Goal: Task Accomplishment & Management: Use online tool/utility

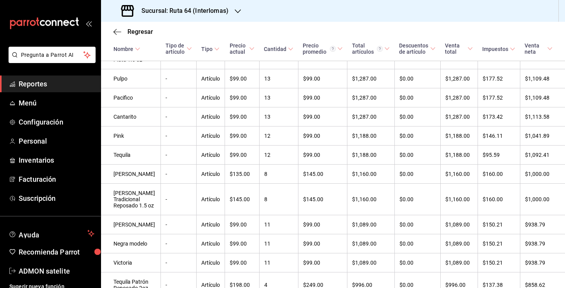
scroll to position [759, 0]
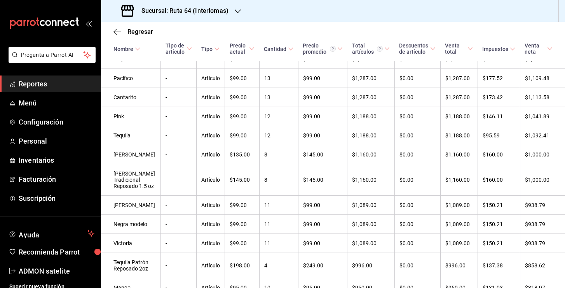
click at [266, 33] on div "Regresar" at bounding box center [333, 32] width 464 height 20
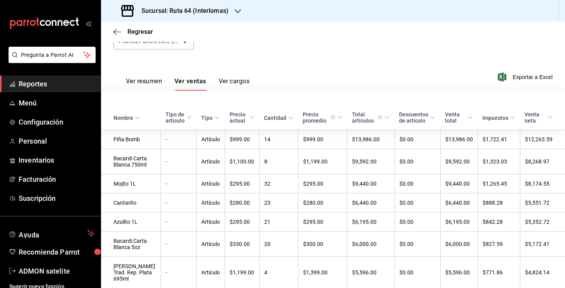
scroll to position [0, 0]
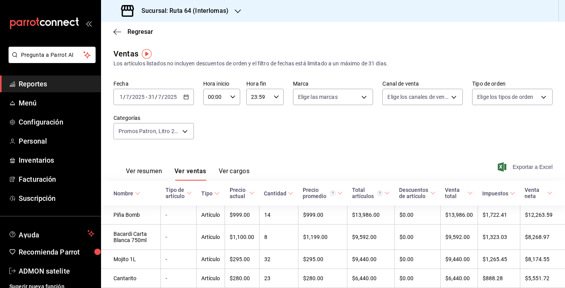
click at [516, 171] on span "Exportar a Excel" at bounding box center [525, 166] width 53 height 9
click at [169, 11] on h3 "Sucursal: Ruta 64 (Interlomas)" at bounding box center [181, 10] width 93 height 9
click at [133, 50] on span "Ruta 64 (Satelite)" at bounding box center [128, 51] width 43 height 8
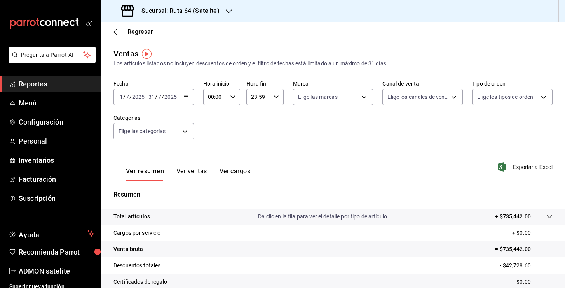
click at [189, 178] on button "Ver ventas" at bounding box center [191, 173] width 31 height 13
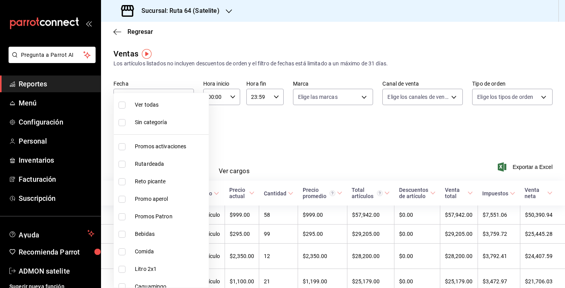
click at [187, 132] on body "Pregunta a Parrot AI Reportes Menú Configuración Personal Inventarios Facturaci…" at bounding box center [282, 144] width 565 height 288
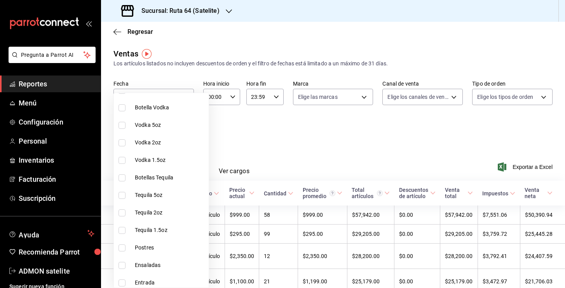
scroll to position [900, 0]
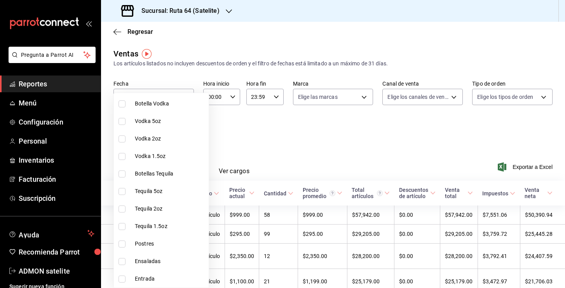
click at [146, 191] on span "Tequila 5oz" at bounding box center [170, 191] width 71 height 8
type input "5cf9c83e-9b96-4c5a-87b7-dddac5c92c1d"
checkbox input "true"
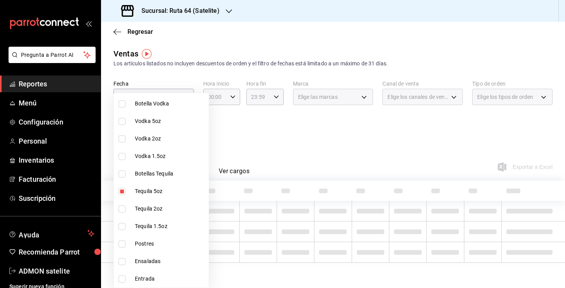
click at [146, 216] on li "Tequila 2oz" at bounding box center [161, 208] width 95 height 17
type input "5cf9c83e-9b96-4c5a-87b7-dddac5c92c1d,e5d72e15-1682-420d-8b6f-b0314c824426"
checkbox input "true"
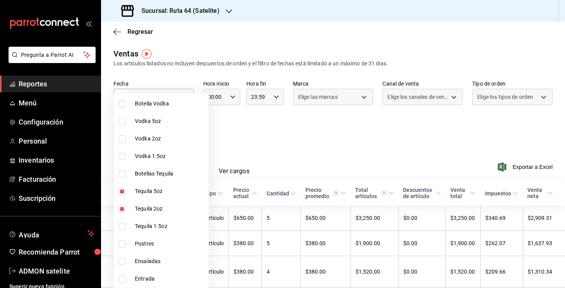
click at [146, 227] on span "Tequila 1.5oz" at bounding box center [170, 226] width 71 height 8
type input "5cf9c83e-9b96-4c5a-87b7-dddac5c92c1d,e5d72e15-1682-420d-8b6f-b0314c824426,ac9d1…"
checkbox input "true"
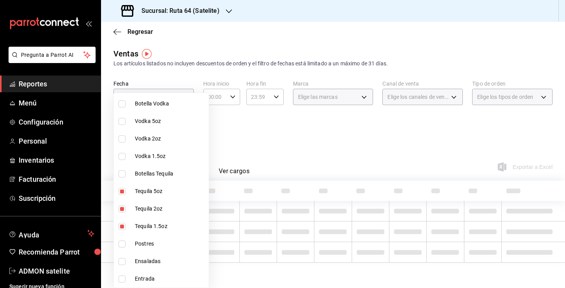
click at [149, 180] on li "Botellas Tequila" at bounding box center [161, 173] width 95 height 17
type input "5cf9c83e-9b96-4c5a-87b7-dddac5c92c1d,e5d72e15-1682-420d-8b6f-b0314c824426,ac9d1…"
checkbox input "true"
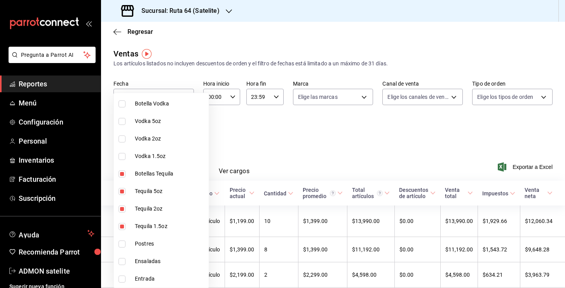
click at [255, 139] on div at bounding box center [282, 144] width 565 height 288
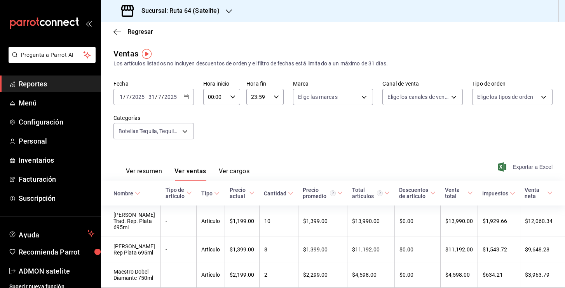
click at [517, 162] on span "Exportar a Excel" at bounding box center [525, 166] width 53 height 9
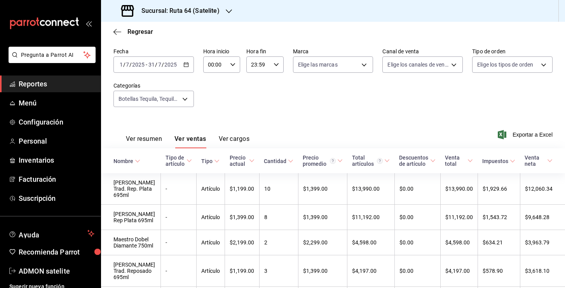
scroll to position [42, 0]
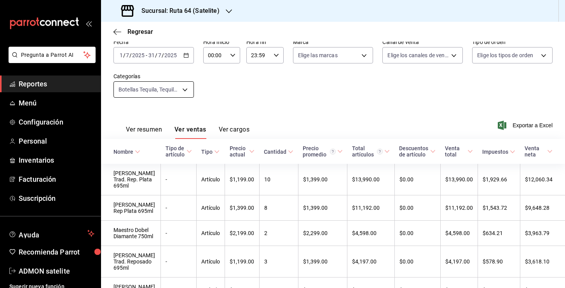
click at [182, 91] on body "Pregunta a Parrot AI Reportes Menú Configuración Personal Inventarios Facturaci…" at bounding box center [282, 144] width 565 height 288
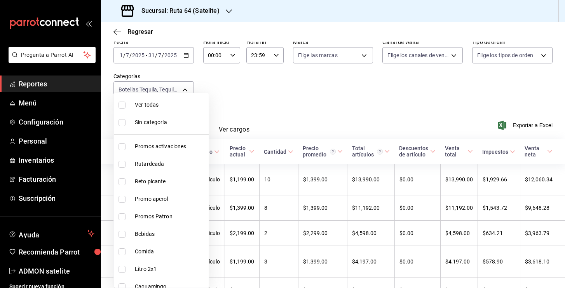
click at [148, 218] on span "Promos Patron" at bounding box center [170, 216] width 71 height 8
type input "5cf9c83e-9b96-4c5a-87b7-dddac5c92c1d,e5d72e15-1682-420d-8b6f-b0314c824426,ac9d1…"
checkbox input "true"
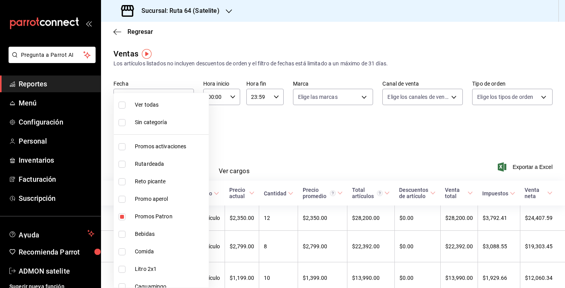
click at [330, 140] on div at bounding box center [282, 144] width 565 height 288
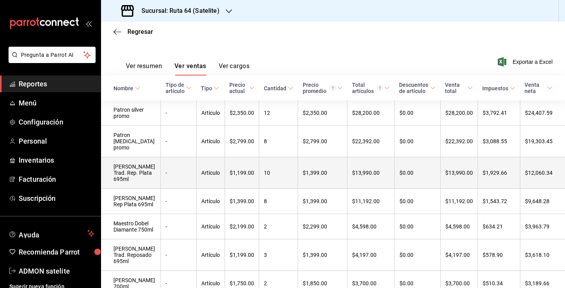
scroll to position [105, 0]
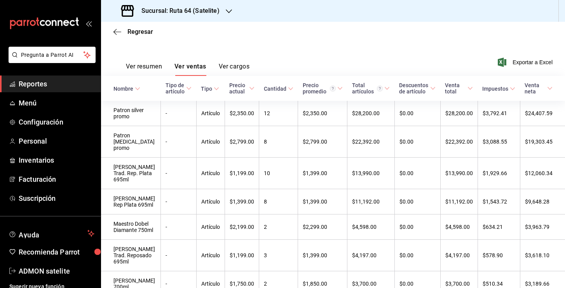
click at [184, 10] on h3 "Sucursal: Ruta 64 (Satelite)" at bounding box center [177, 10] width 84 height 9
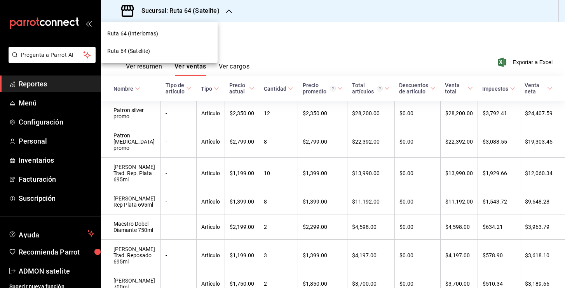
click at [153, 36] on span "Ruta 64 (Interlomas)" at bounding box center [132, 34] width 51 height 8
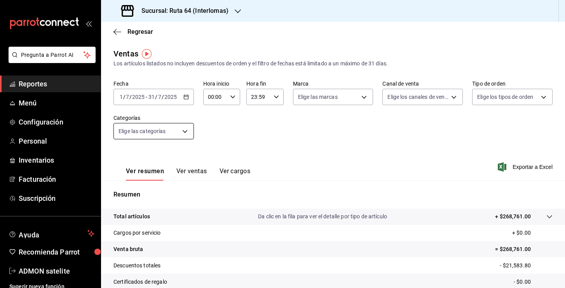
click at [184, 132] on body "Pregunta a Parrot AI Reportes Menú Configuración Personal Inventarios Facturaci…" at bounding box center [282, 144] width 565 height 288
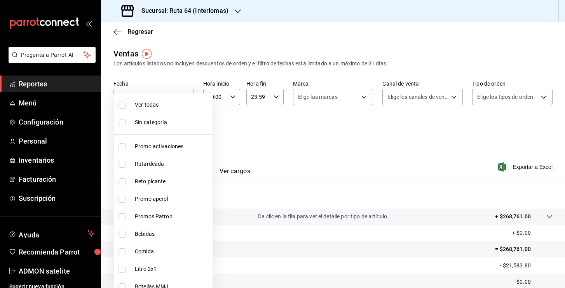
click at [160, 217] on span "Promos Patron" at bounding box center [172, 216] width 75 height 8
type input "7b34f289-8ade-4548-9dff-114ef586e379"
checkbox input "true"
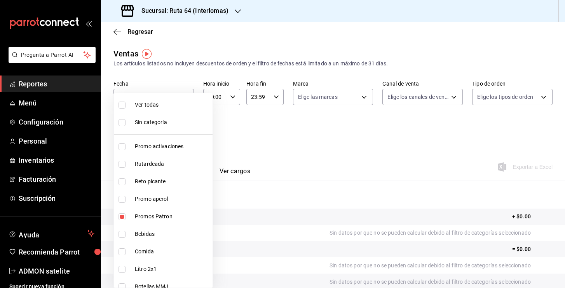
click at [279, 146] on div at bounding box center [282, 144] width 565 height 288
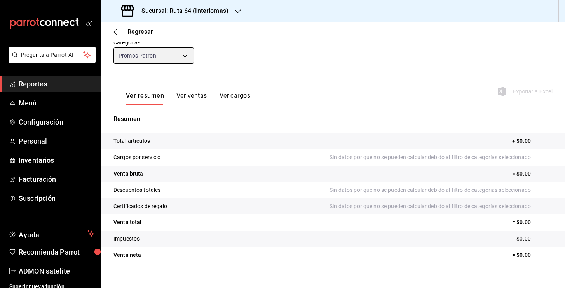
scroll to position [85, 0]
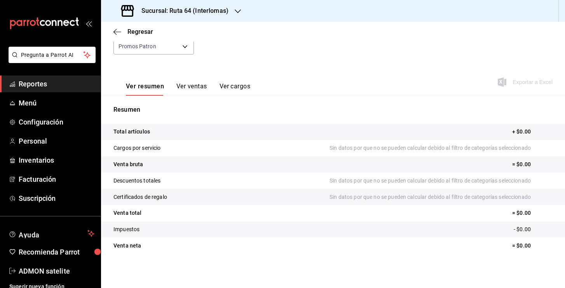
click at [195, 91] on button "Ver ventas" at bounding box center [191, 88] width 31 height 13
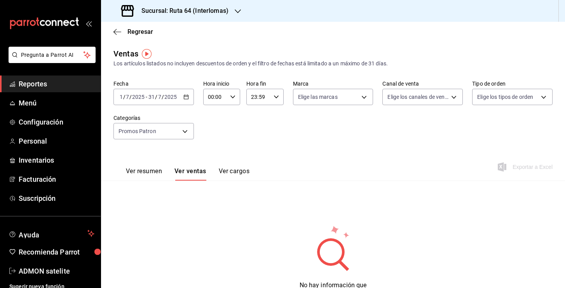
scroll to position [36, 0]
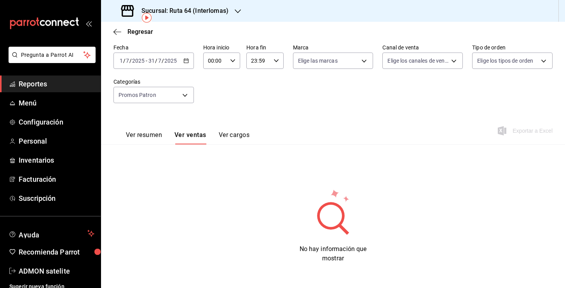
click at [185, 62] on icon "button" at bounding box center [185, 60] width 5 height 5
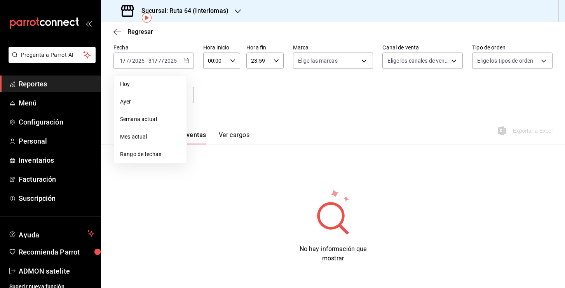
click at [224, 107] on div "Fecha [DATE] [DATE] - [DATE] [DATE] [DATE] [DATE] Semana actual Mes actual Rang…" at bounding box center [332, 78] width 439 height 68
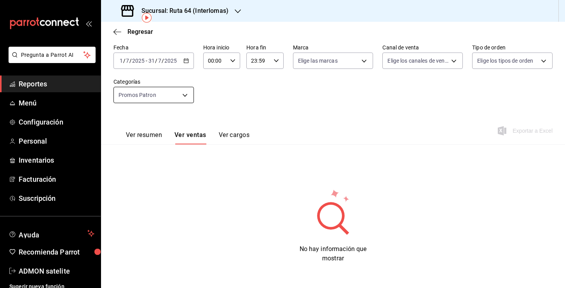
click at [187, 92] on body "Pregunta a Parrot AI Reportes Menú Configuración Personal Inventarios Facturaci…" at bounding box center [282, 144] width 565 height 288
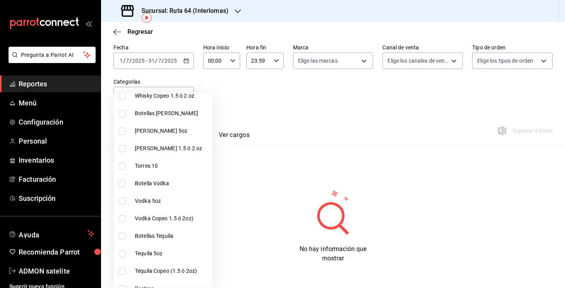
scroll to position [853, 0]
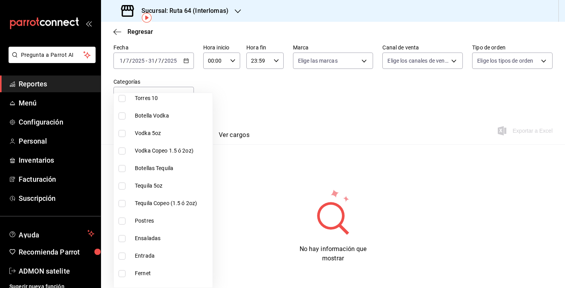
click at [158, 189] on span "Tequila 5oz" at bounding box center [172, 186] width 75 height 8
type input "7b34f289-8ade-4548-9dff-114ef586e379,525acd08-7f76-40a8-a0d5-8f81d3862e5c"
checkbox input "true"
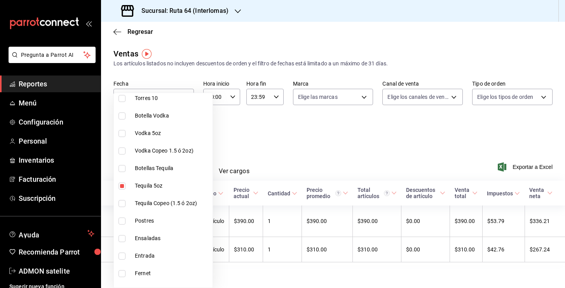
click at [156, 166] on span "Botellas Tequila" at bounding box center [172, 168] width 75 height 8
type input "7b34f289-8ade-4548-9dff-114ef586e379,525acd08-7f76-40a8-a0d5-8f81d3862e5c,ef0b6…"
checkbox input "true"
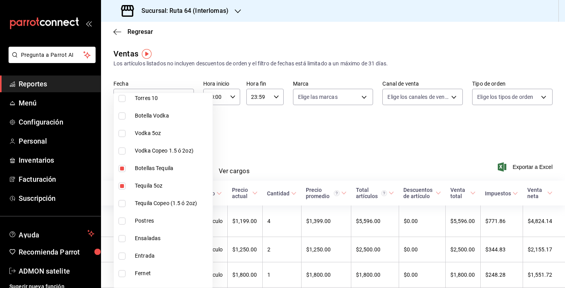
click at [163, 202] on span "Tequila Copeo (1.5 ó 2oz)" at bounding box center [172, 203] width 75 height 8
type input "7b34f289-8ade-4548-9dff-114ef586e379,525acd08-7f76-40a8-a0d5-8f81d3862e5c,ef0b6…"
checkbox input "true"
click at [286, 136] on div at bounding box center [282, 144] width 565 height 288
